Goal: Task Accomplishment & Management: Complete application form

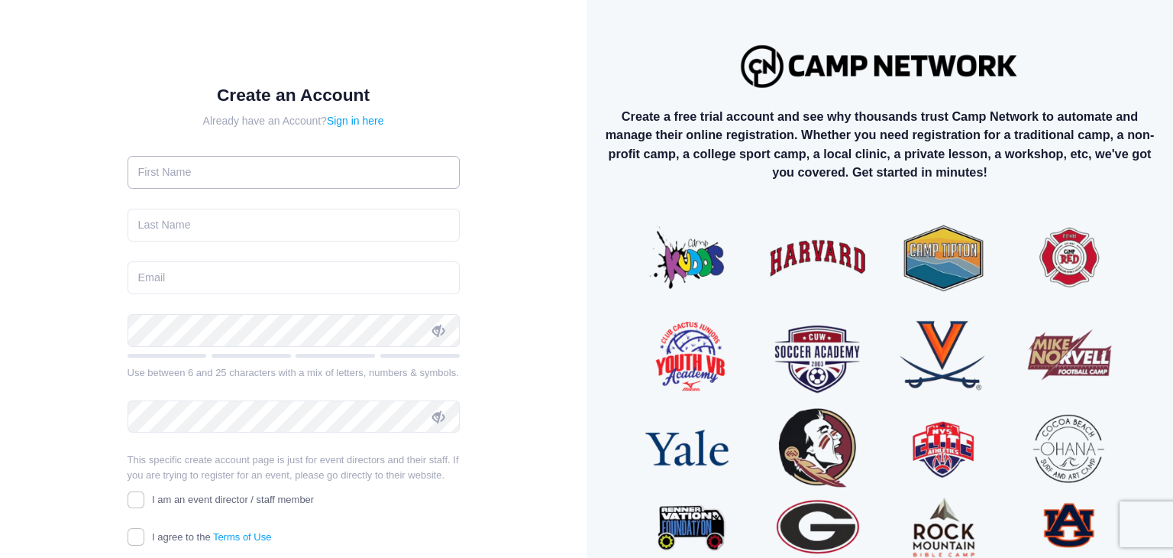
click at [403, 166] on input "text" at bounding box center [294, 172] width 332 height 33
type input "Clara"
type input "Aierstock"
type input "ctjaierstock@gmail.com"
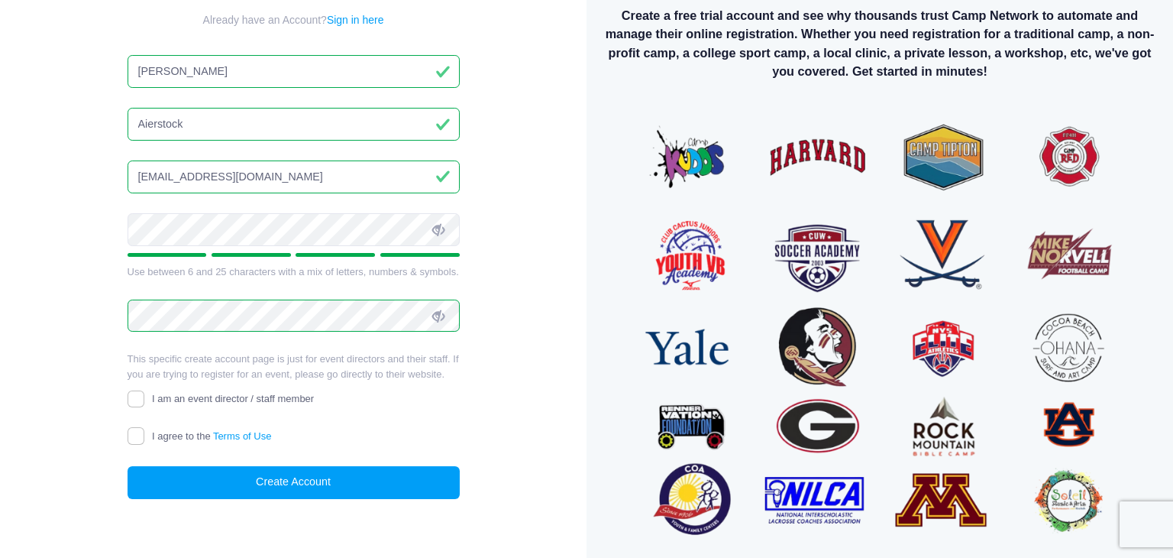
scroll to position [138, 0]
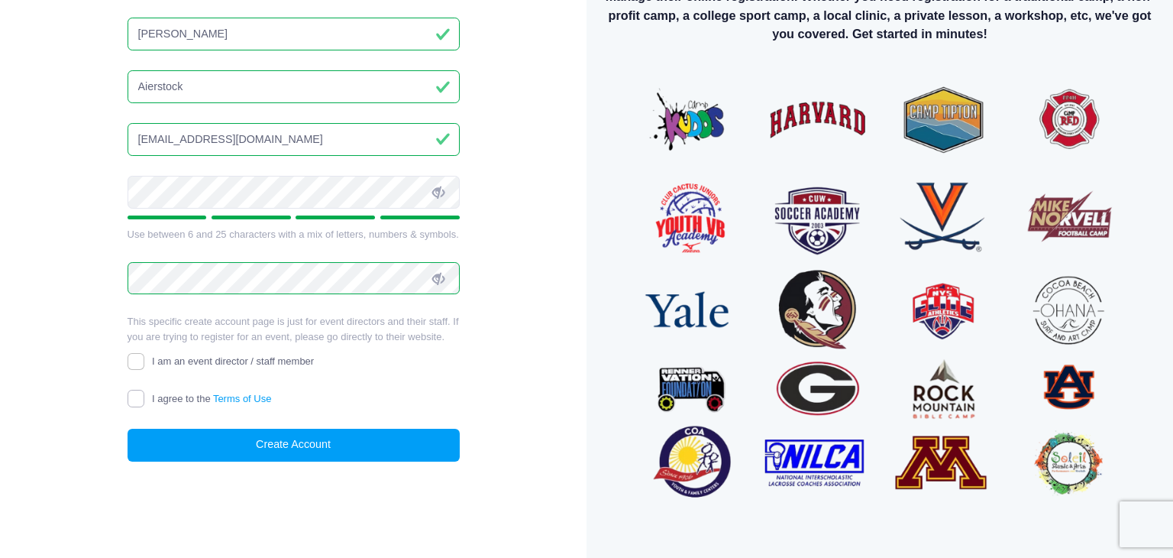
click at [135, 406] on input "I agree to the Terms of Use" at bounding box center [137, 399] width 18 height 18
checkbox input "true"
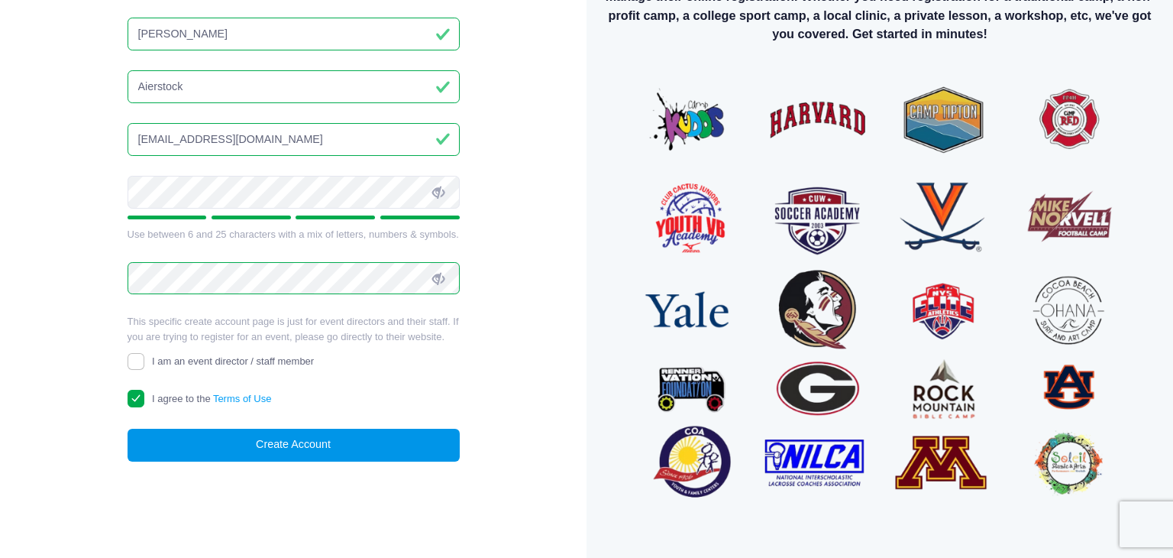
click at [265, 440] on button "Create Account" at bounding box center [294, 445] width 332 height 33
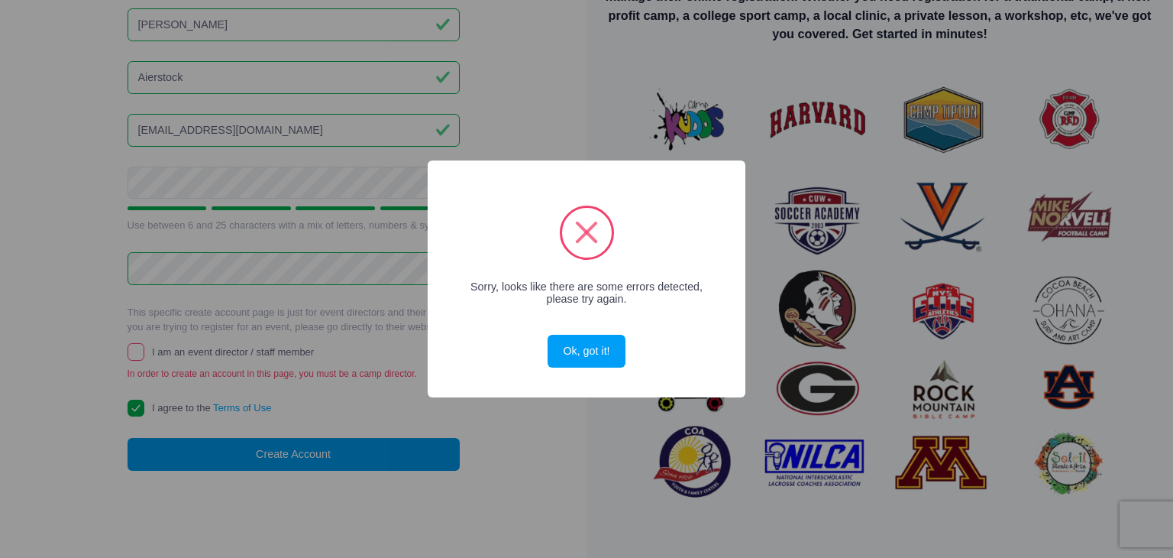
scroll to position [129, 0]
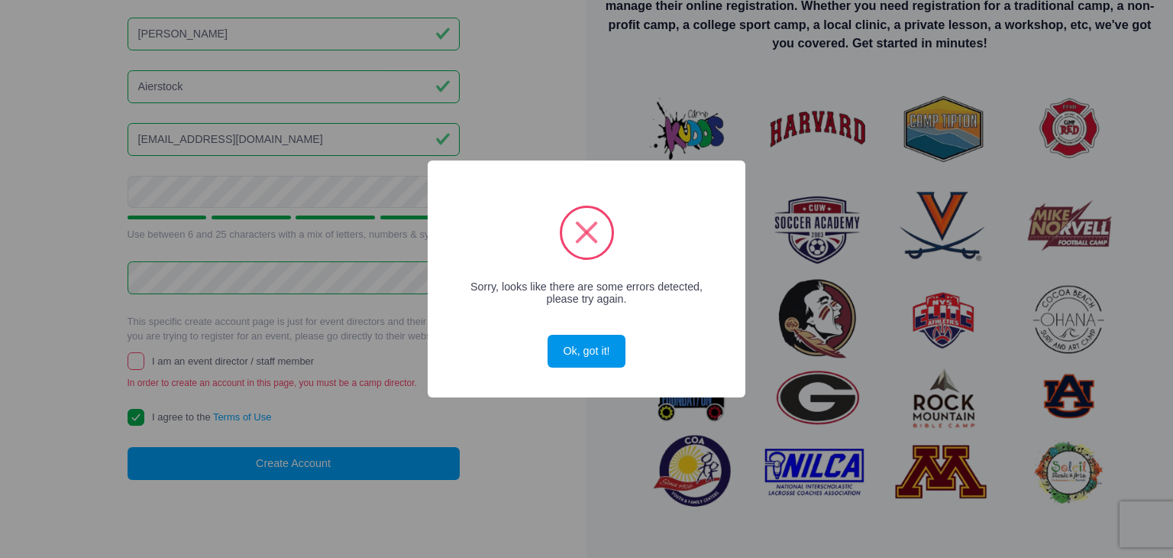
click at [596, 351] on button "Ok, got it!" at bounding box center [587, 351] width 78 height 33
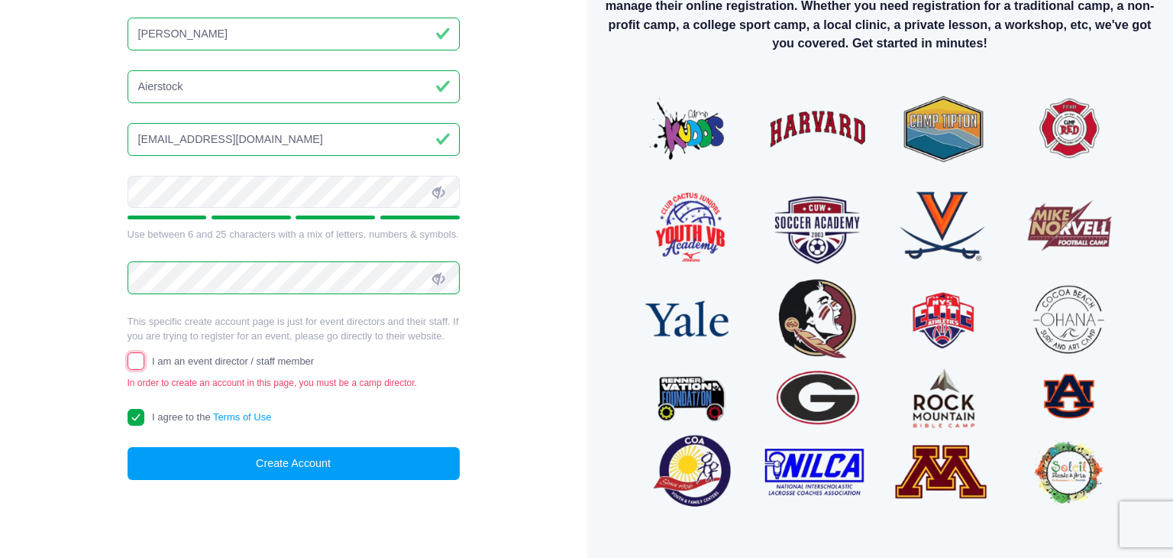
click at [140, 367] on input "I am an event director / staff member" at bounding box center [137, 361] width 18 height 18
checkbox input "true"
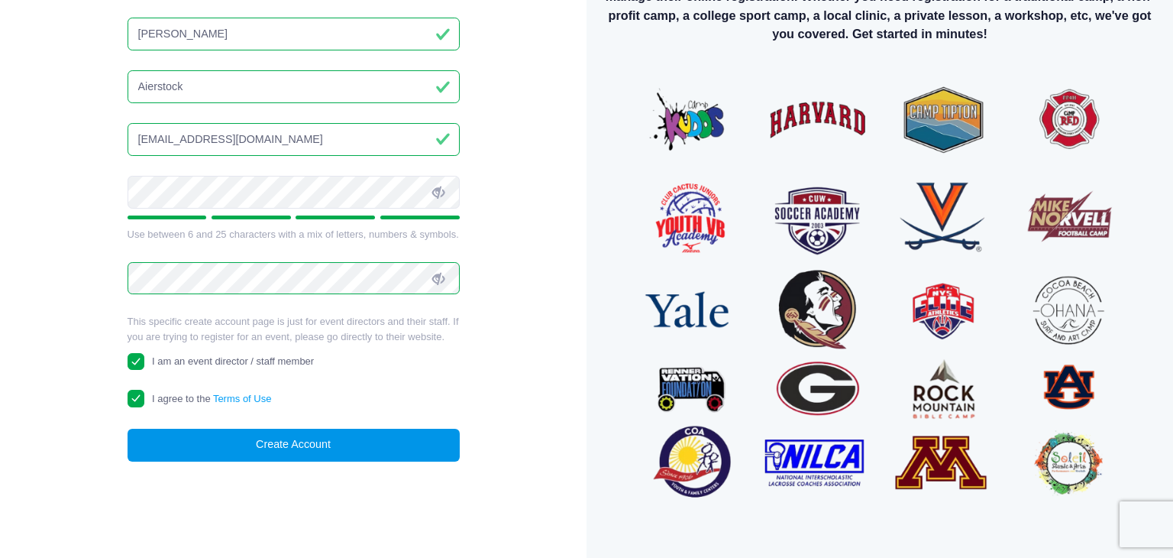
click at [335, 455] on button "Create Account" at bounding box center [294, 445] width 332 height 33
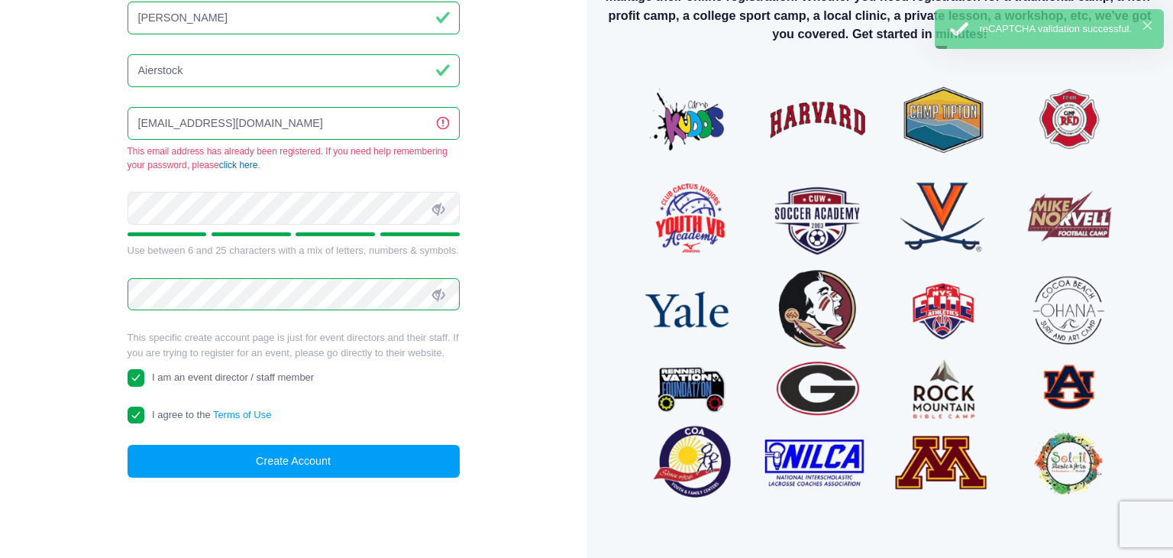
click at [241, 163] on link "click here" at bounding box center [238, 165] width 39 height 11
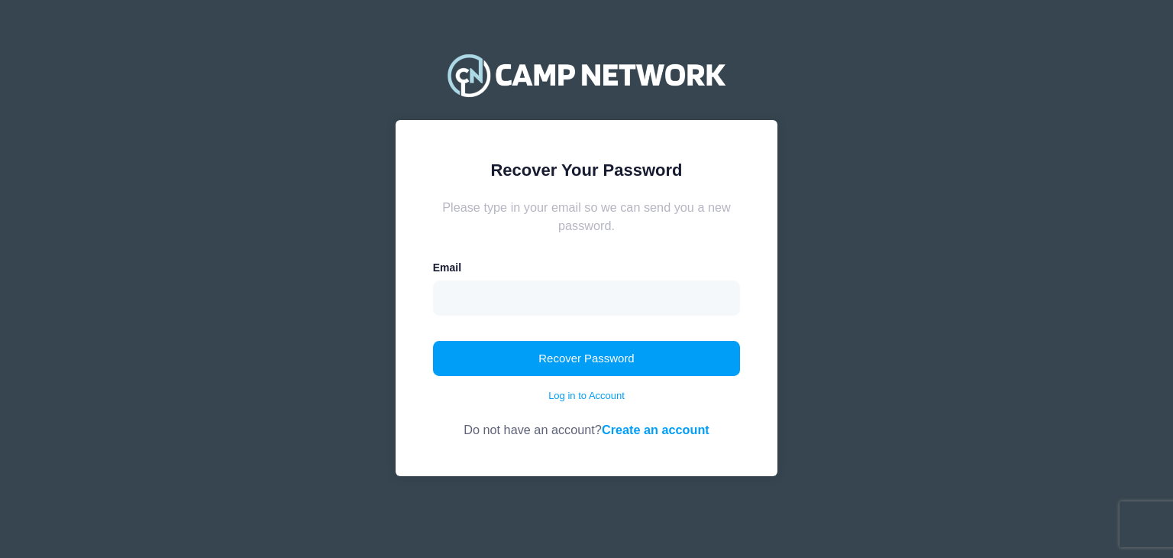
click at [606, 316] on form "Please type in your email so we can send you a new password. Email Recover Pass…" at bounding box center [587, 318] width 308 height 241
click at [593, 302] on input "email" at bounding box center [587, 297] width 308 height 35
type input "ctjaierstock@gmail.com"
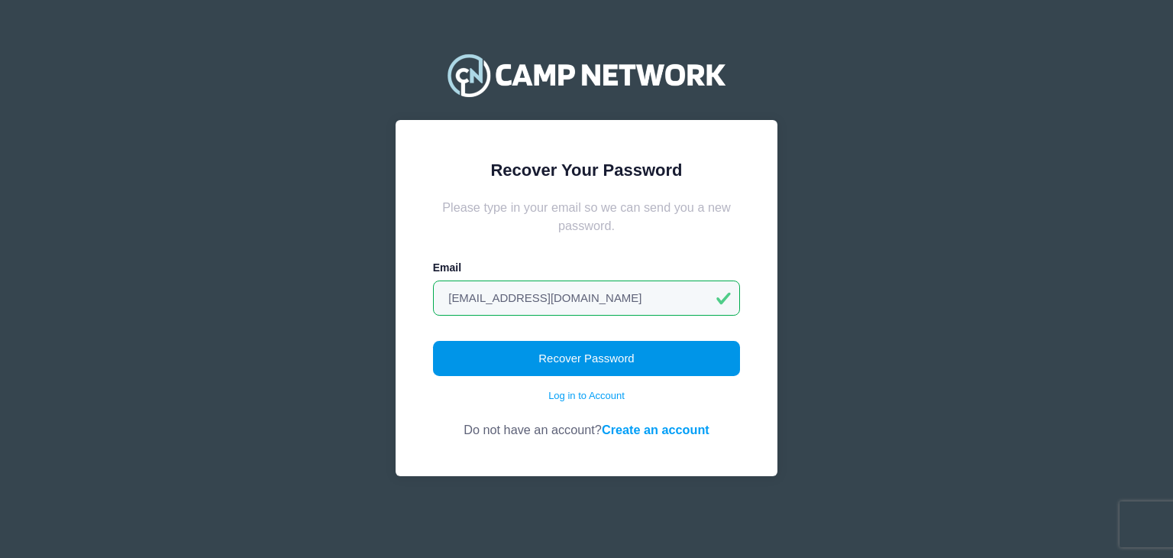
click at [648, 362] on button "Recover Password" at bounding box center [587, 358] width 308 height 35
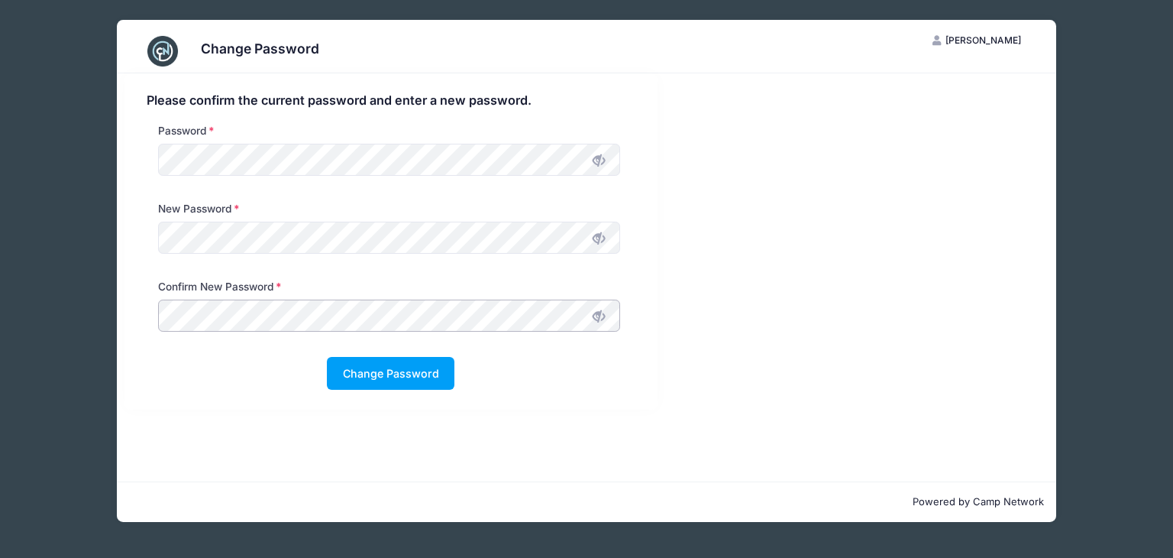
click at [327, 357] on button "Change Password" at bounding box center [391, 373] width 128 height 33
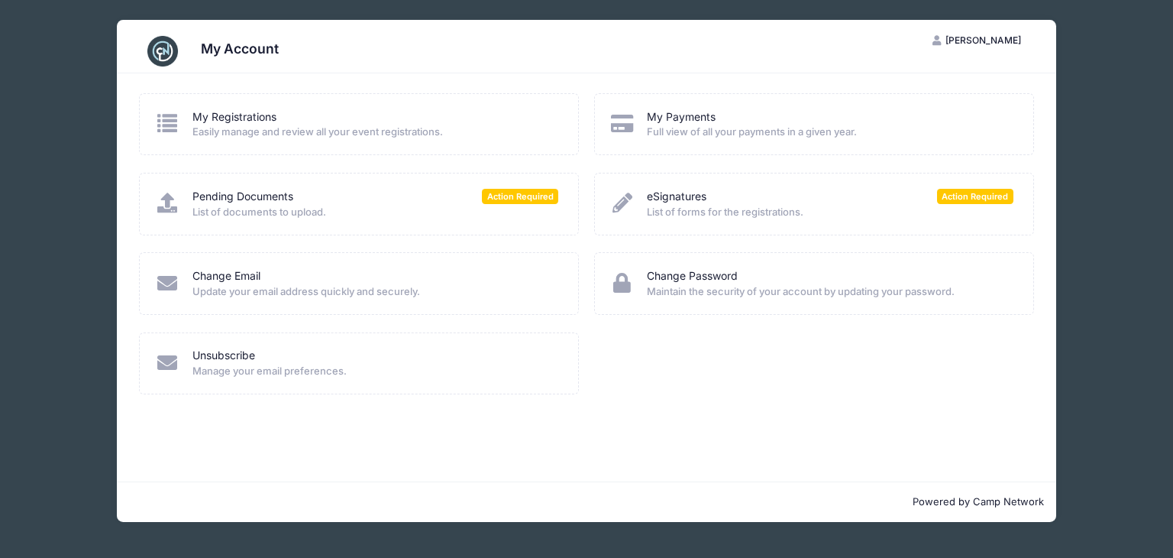
click at [506, 212] on span "List of documents to upload." at bounding box center [376, 212] width 367 height 15
click at [969, 205] on span "List of forms for the registrations." at bounding box center [830, 212] width 367 height 15
click at [808, 213] on span "List of forms for the registrations." at bounding box center [830, 212] width 367 height 15
click at [983, 197] on span "Action Required" at bounding box center [975, 196] width 76 height 15
click at [976, 195] on span "Action Required" at bounding box center [975, 196] width 76 height 15
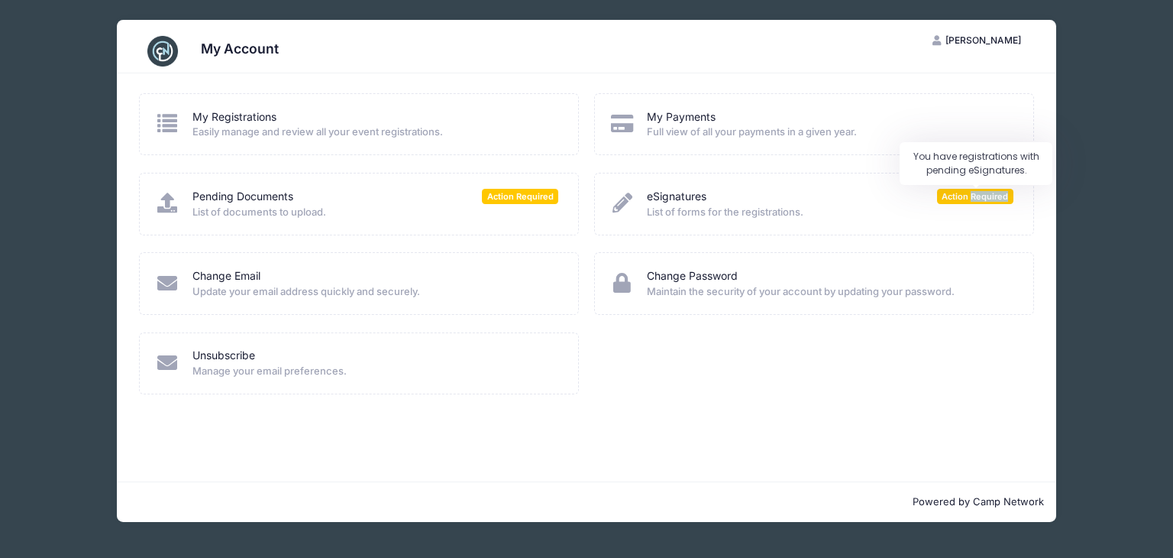
click at [976, 195] on span "Action Required" at bounding box center [975, 196] width 76 height 15
click at [758, 241] on div "eSignatures Action Required List of forms for the registrations." at bounding box center [814, 212] width 455 height 79
click at [627, 200] on icon at bounding box center [622, 203] width 25 height 20
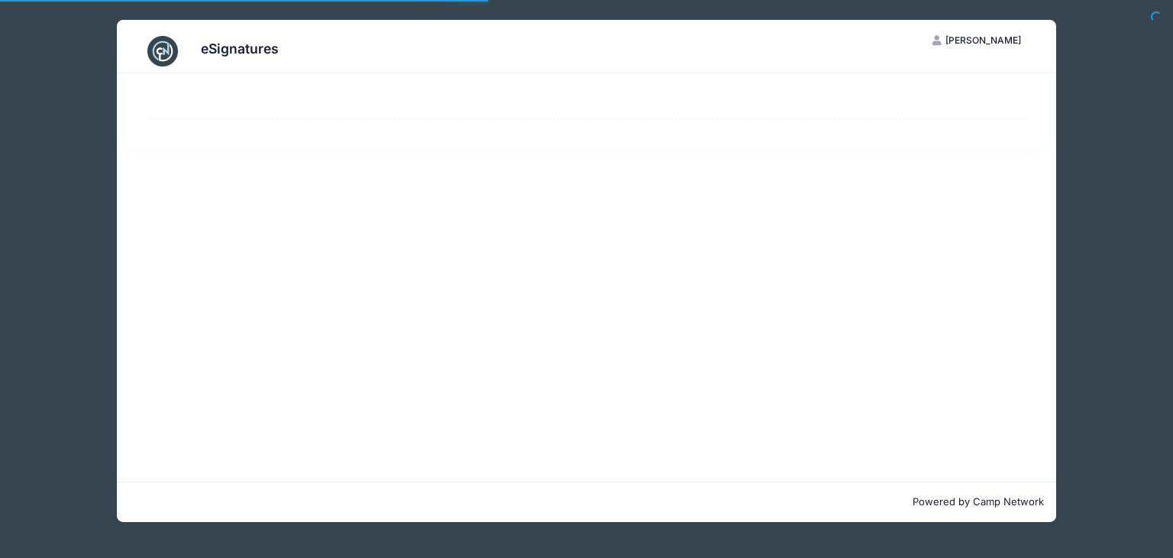
select select "50"
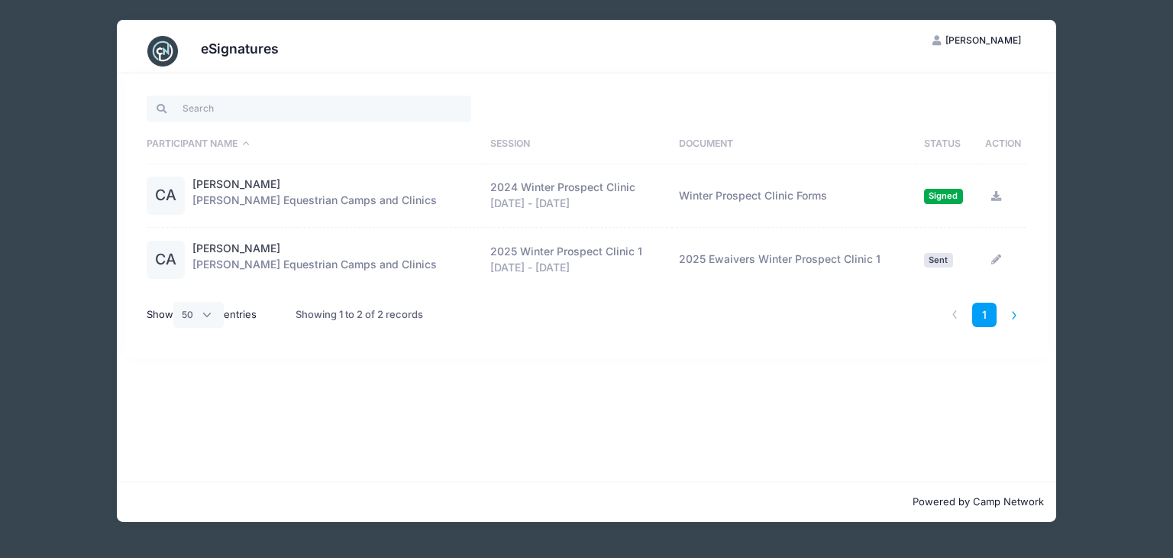
click at [1015, 312] on li at bounding box center [1014, 315] width 25 height 25
click at [1014, 316] on li at bounding box center [1014, 315] width 25 height 25
click at [991, 315] on link "1" at bounding box center [985, 315] width 25 height 25
click at [999, 261] on icon at bounding box center [996, 259] width 12 height 10
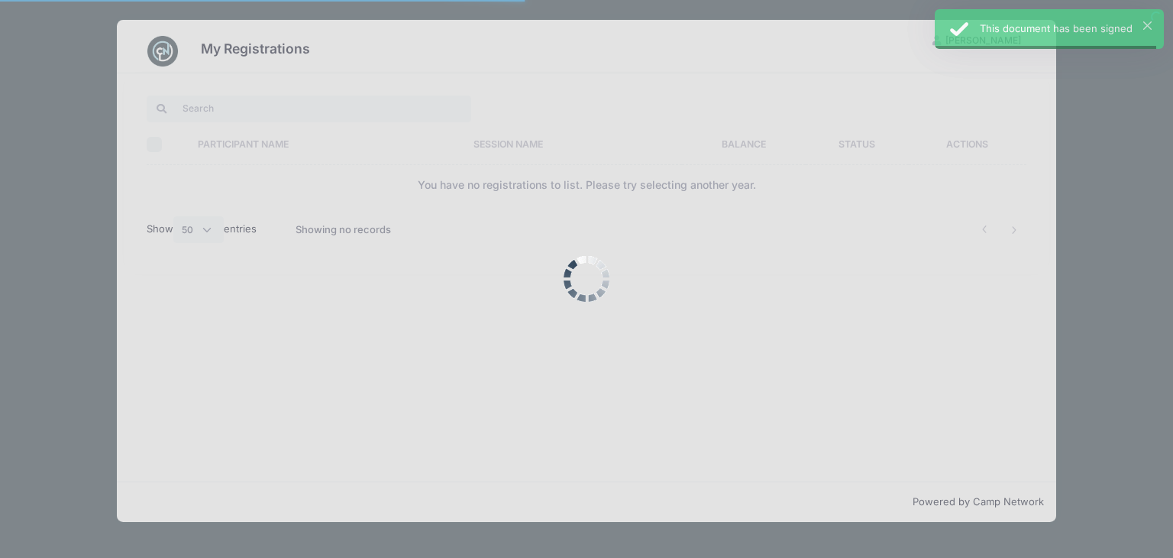
select select "50"
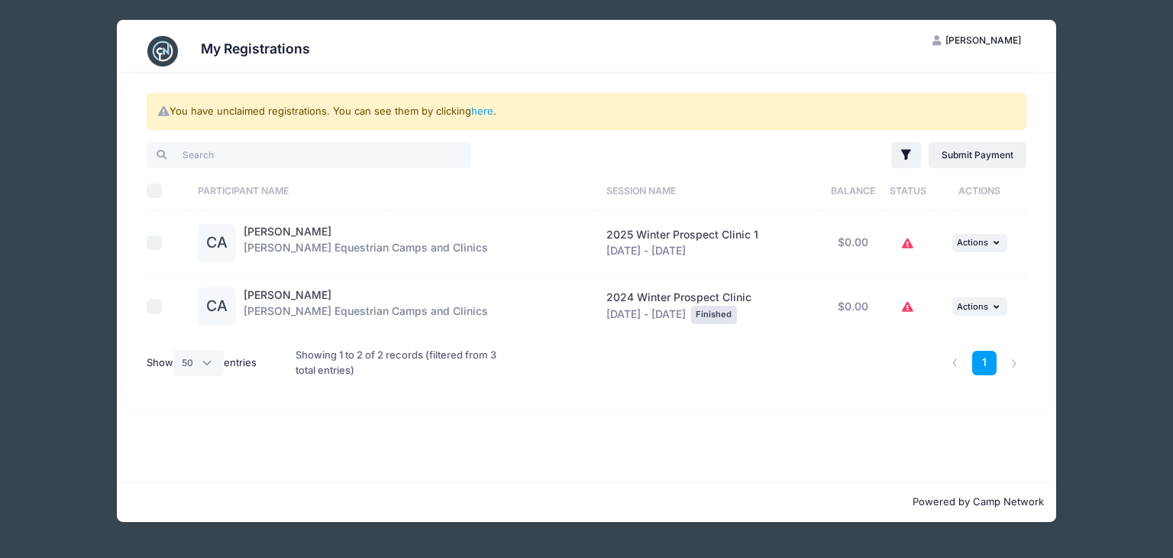
click at [708, 246] on div "2025 Winter Prospect Clinic 1 [DATE] - [DATE]" at bounding box center [711, 243] width 209 height 32
click at [489, 112] on link "here" at bounding box center [482, 111] width 22 height 12
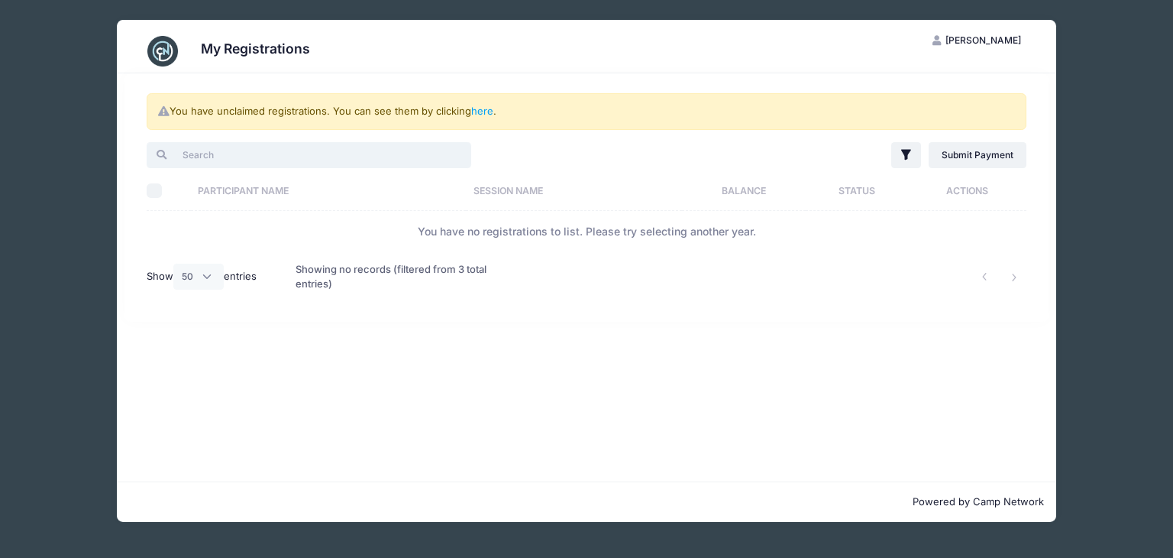
click at [262, 161] on input "search" at bounding box center [309, 155] width 325 height 26
click at [424, 75] on div "You have unclaimed registrations. You can see them by clicking here . Filter Fi…" at bounding box center [587, 197] width 925 height 248
